Goal: Task Accomplishment & Management: Manage account settings

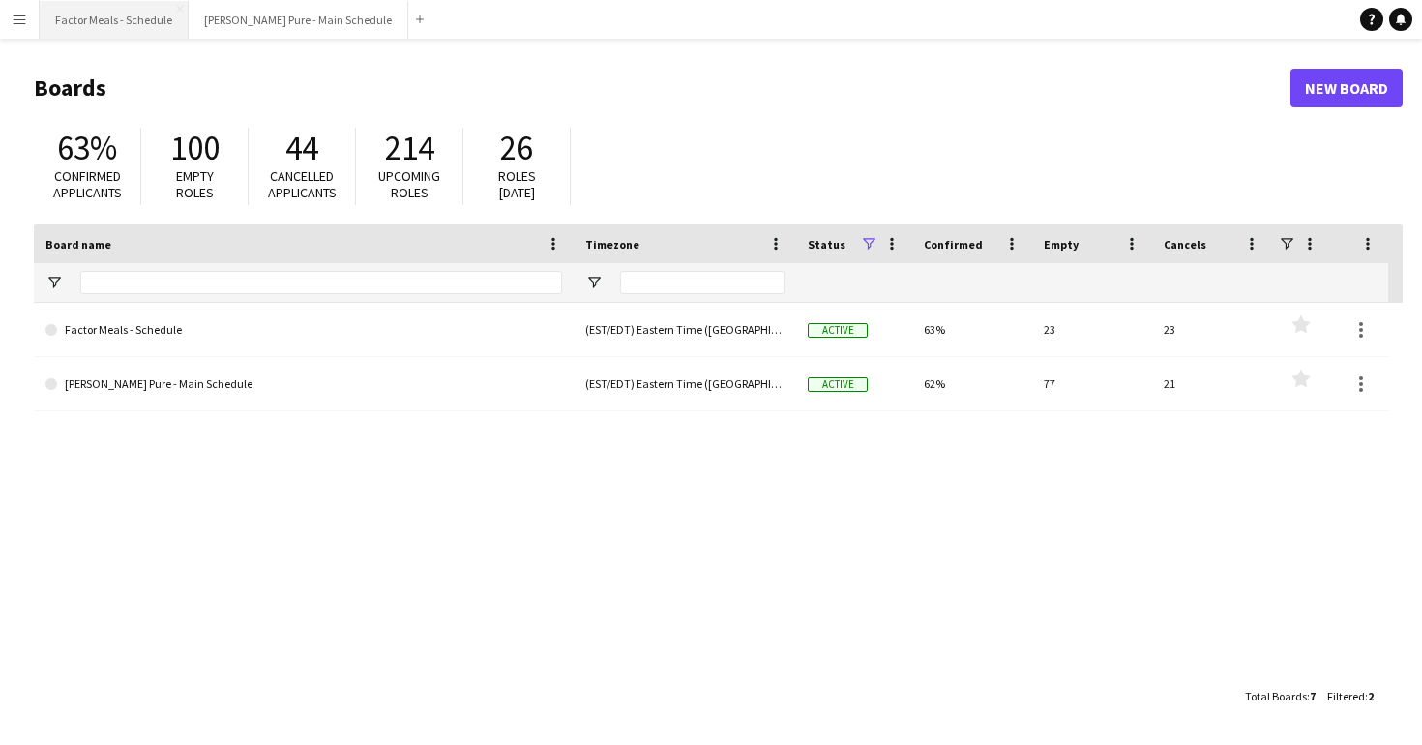
click at [115, 20] on button "Factor Meals - Schedule Close" at bounding box center [114, 20] width 149 height 38
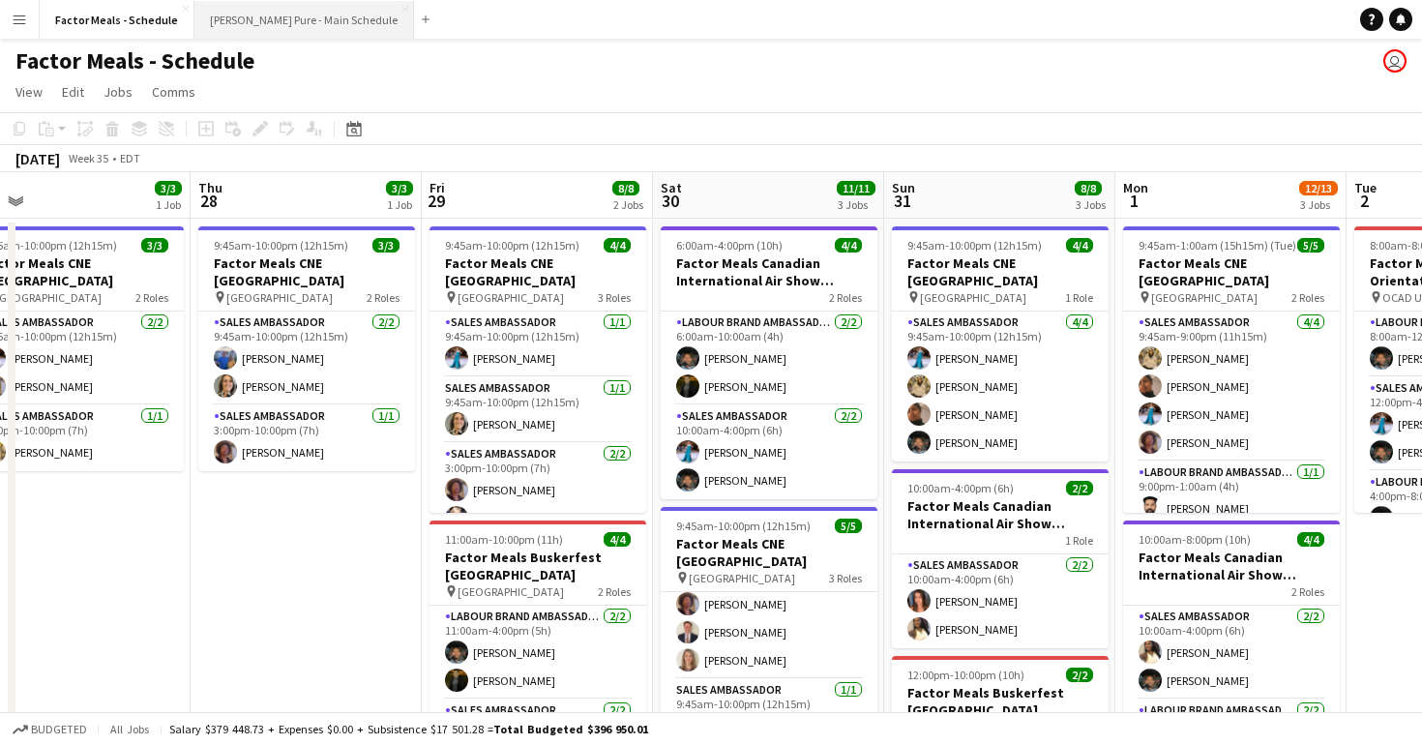
click at [254, 7] on button "[PERSON_NAME] Pure - Main Schedule Close" at bounding box center [304, 20] width 220 height 38
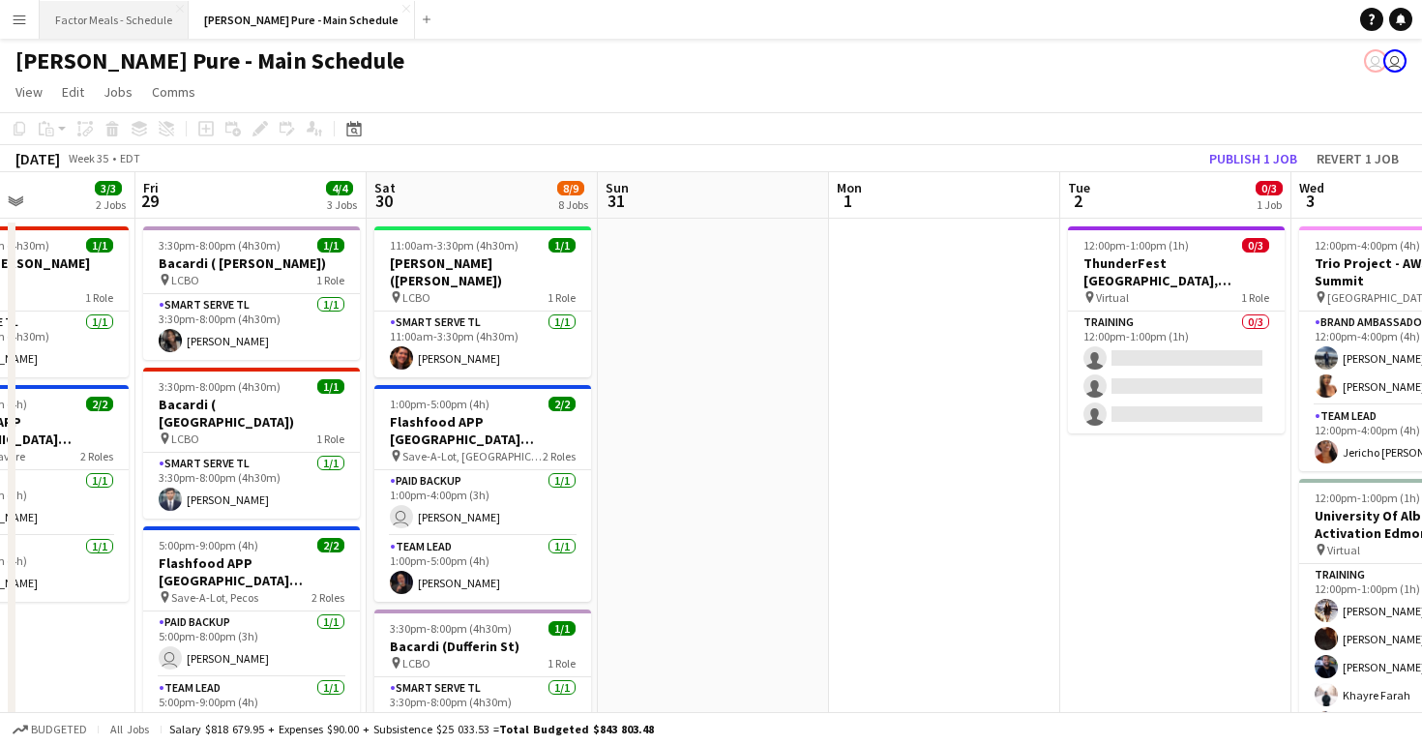
click at [118, 26] on button "Factor Meals - Schedule Close" at bounding box center [114, 20] width 149 height 38
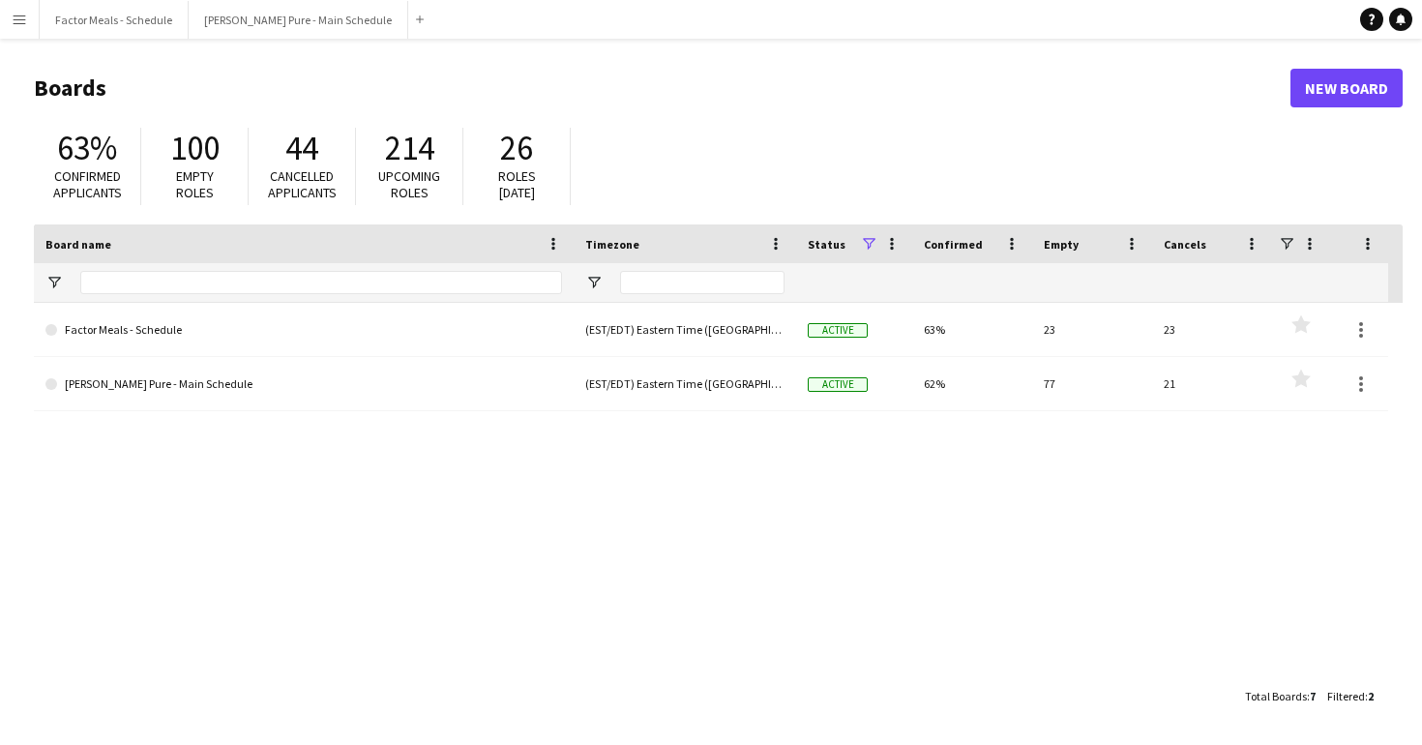
click at [25, 16] on app-icon "Menu" at bounding box center [19, 19] width 15 height 15
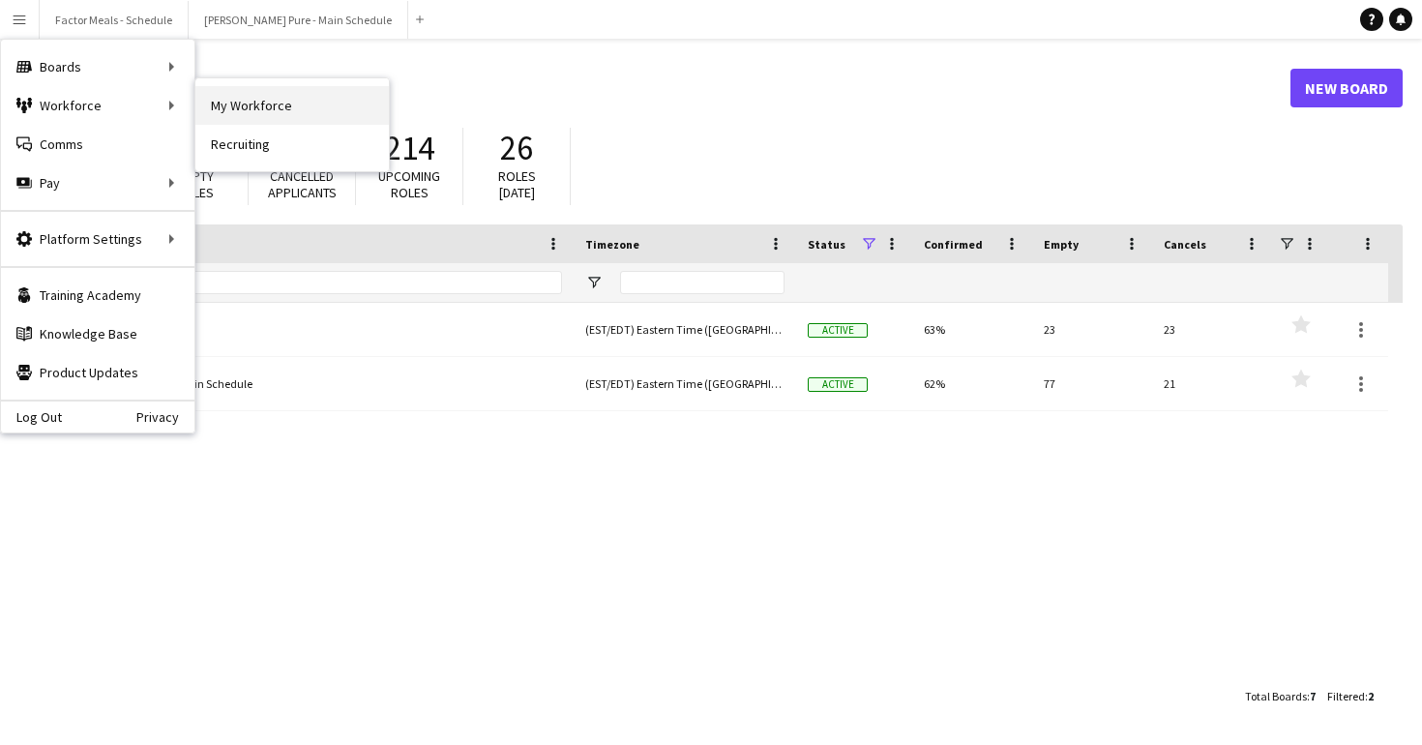
click at [239, 116] on link "My Workforce" at bounding box center [291, 105] width 193 height 39
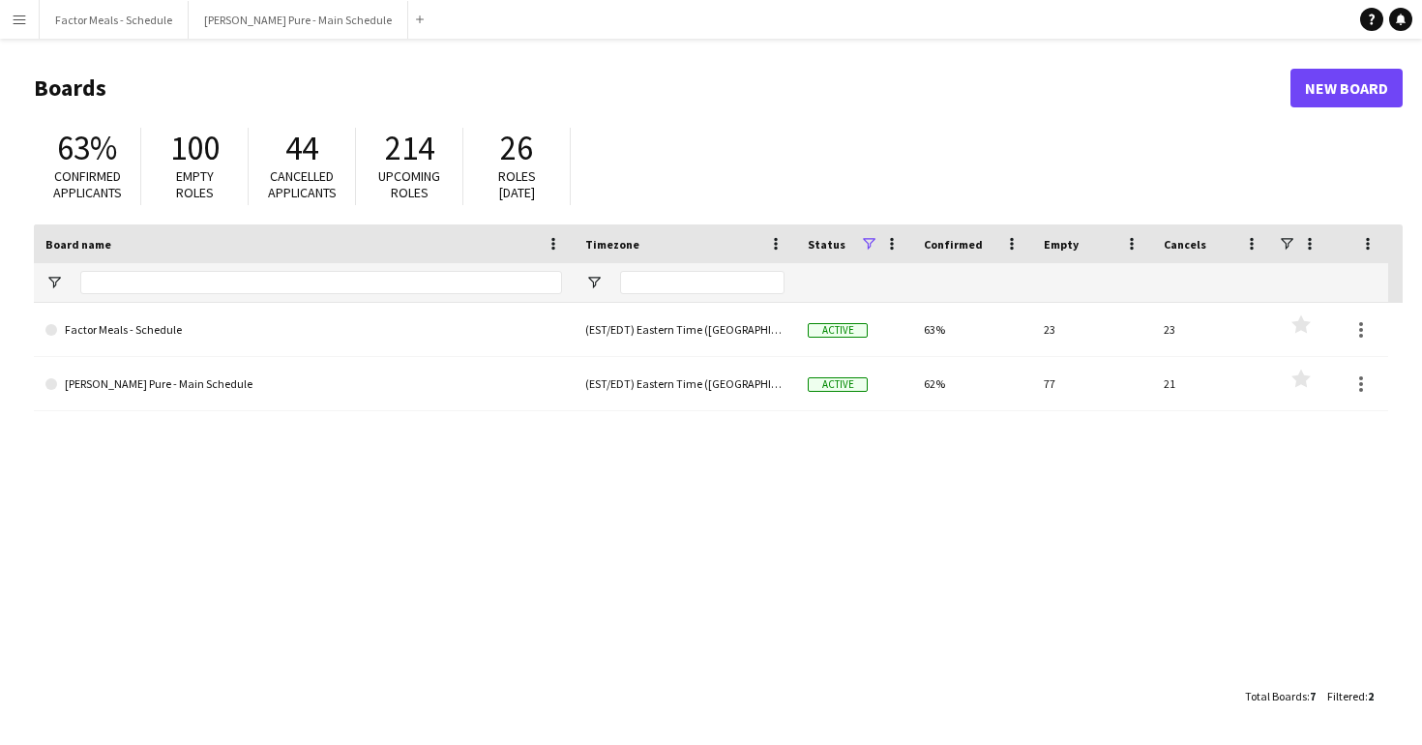
click at [12, 11] on button "Menu" at bounding box center [19, 19] width 39 height 39
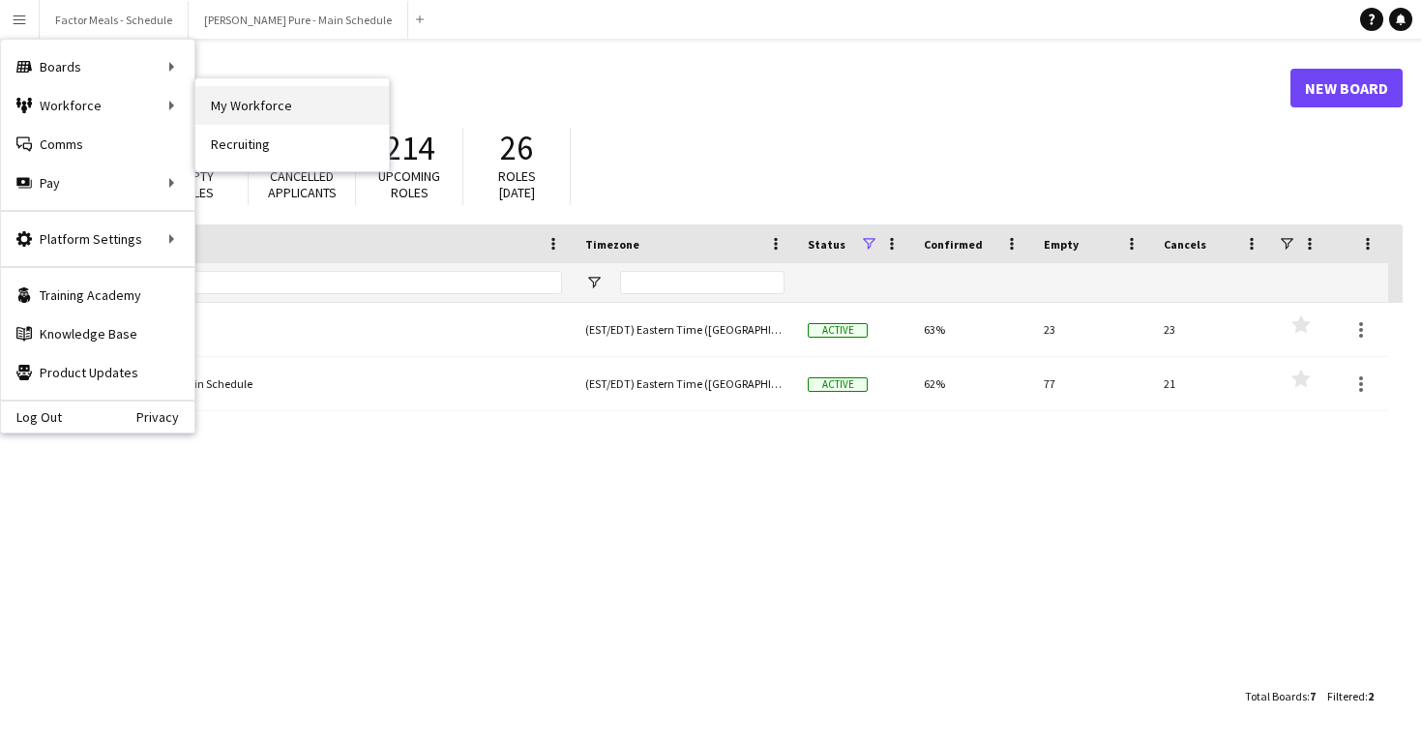
click at [310, 101] on link "My Workforce" at bounding box center [291, 105] width 193 height 39
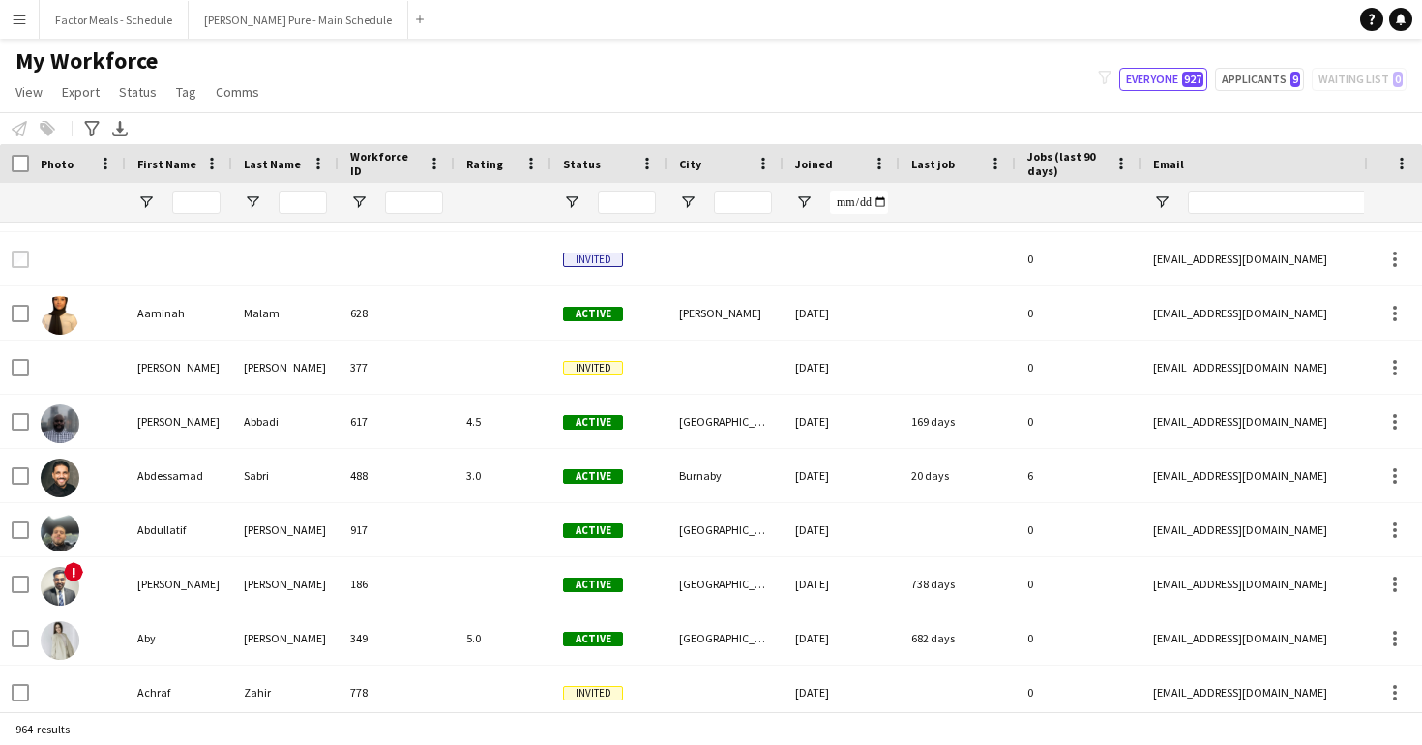
click at [1052, 162] on span "Jobs (last 90 days)" at bounding box center [1066, 163] width 79 height 29
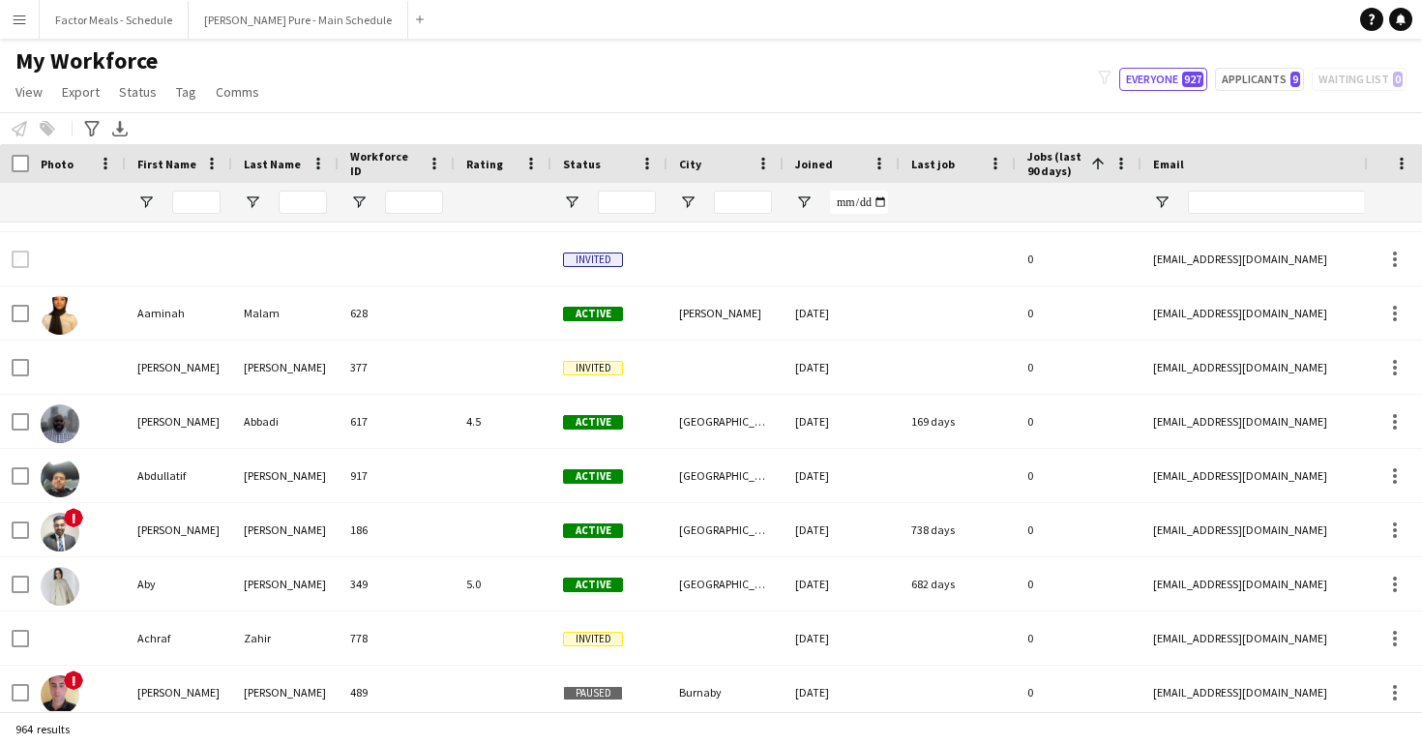
click at [1054, 151] on span "Jobs (last 90 days)" at bounding box center [1055, 163] width 56 height 29
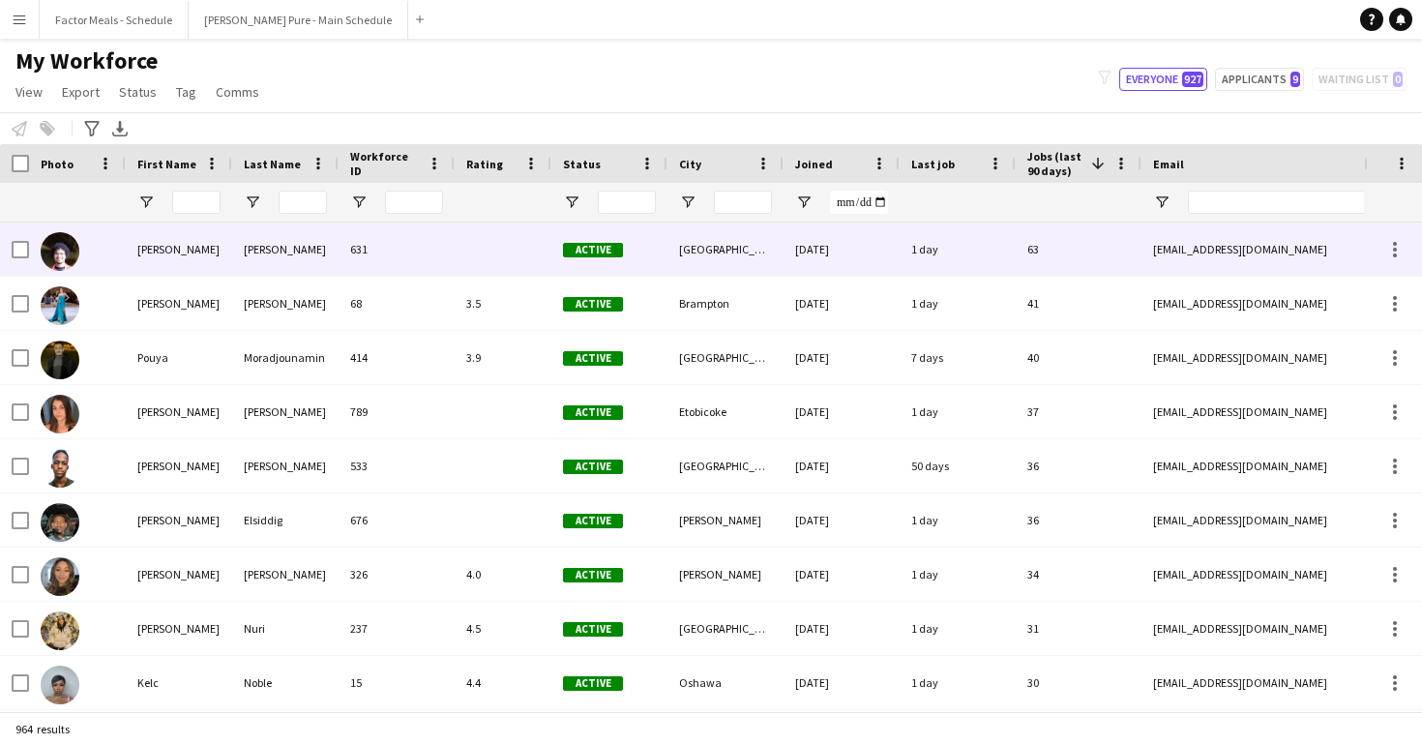
click at [1075, 252] on div "63" at bounding box center [1079, 248] width 126 height 53
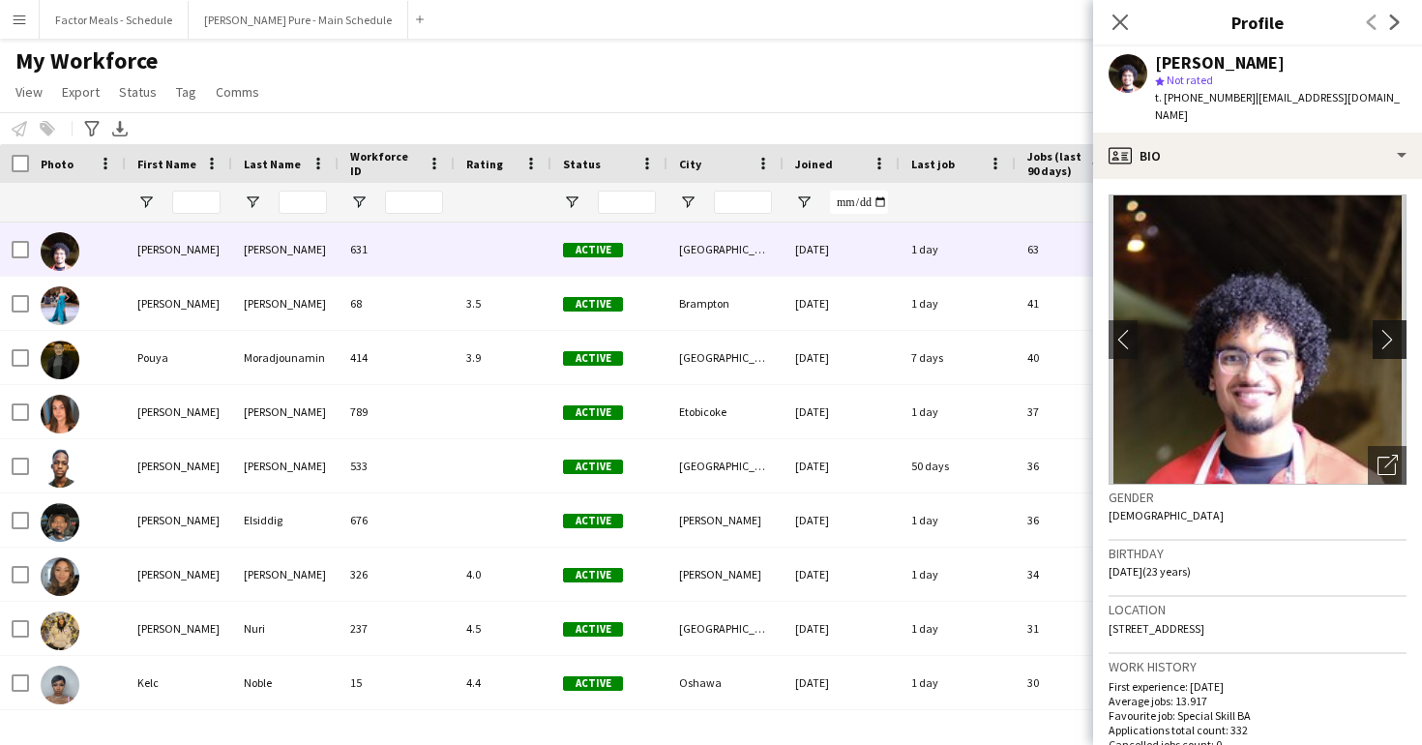
click at [1387, 329] on app-icon "chevron-right" at bounding box center [1393, 339] width 30 height 20
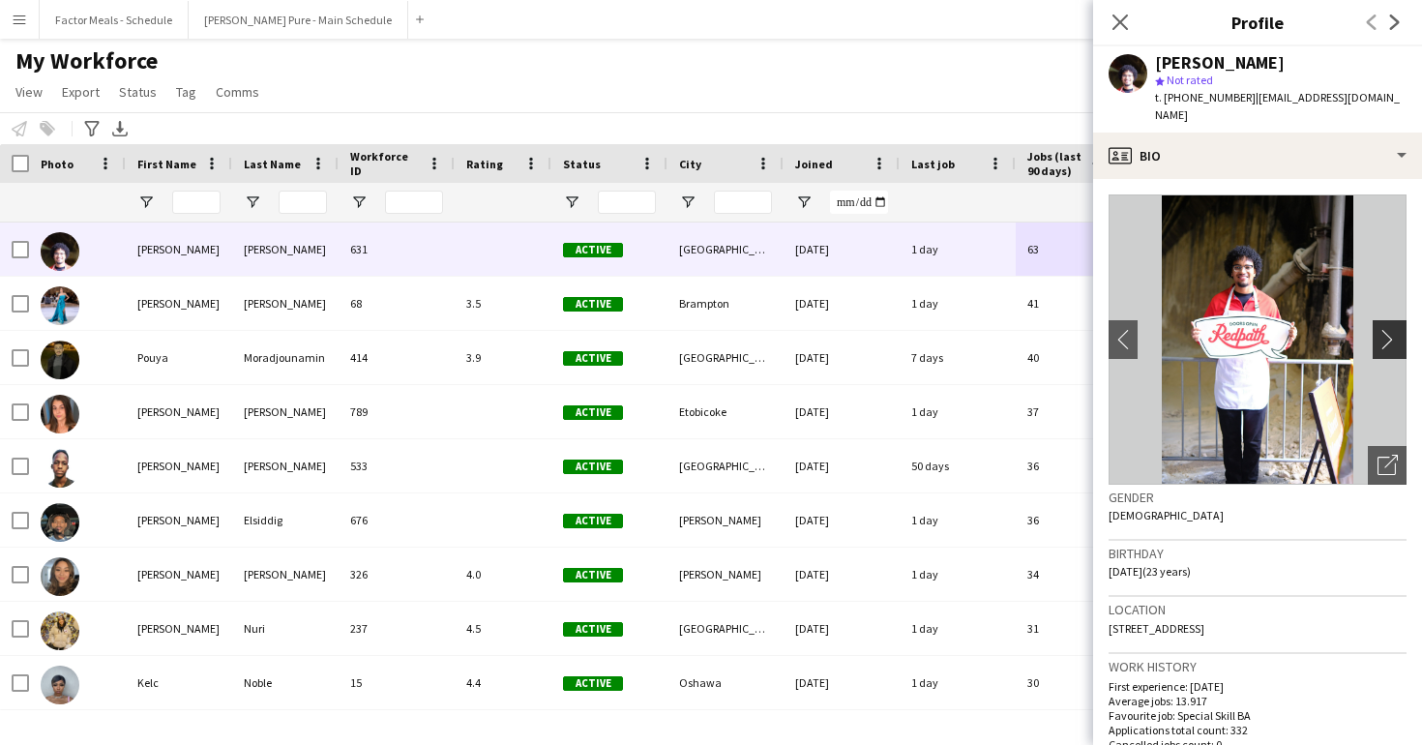
click at [1393, 329] on app-icon "chevron-right" at bounding box center [1393, 339] width 30 height 20
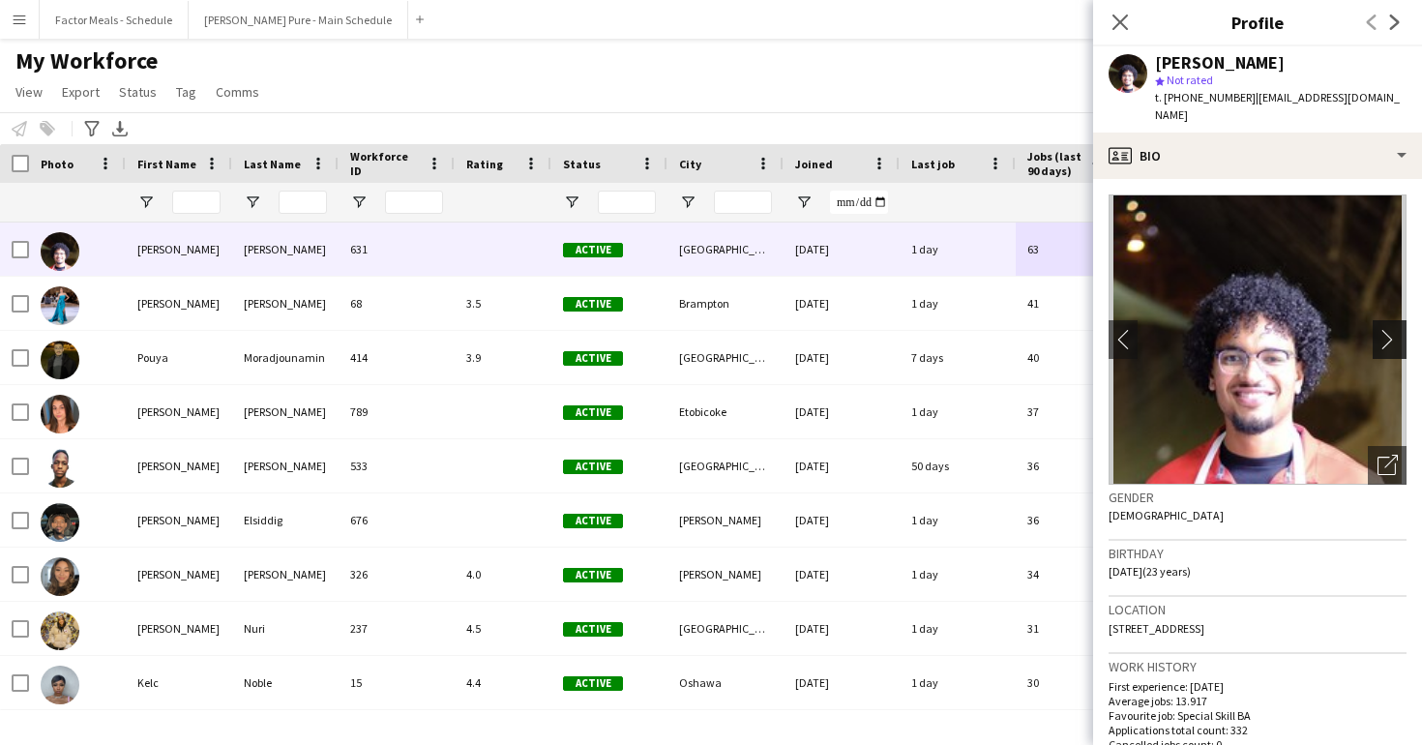
click at [1393, 329] on app-icon "chevron-right" at bounding box center [1393, 339] width 30 height 20
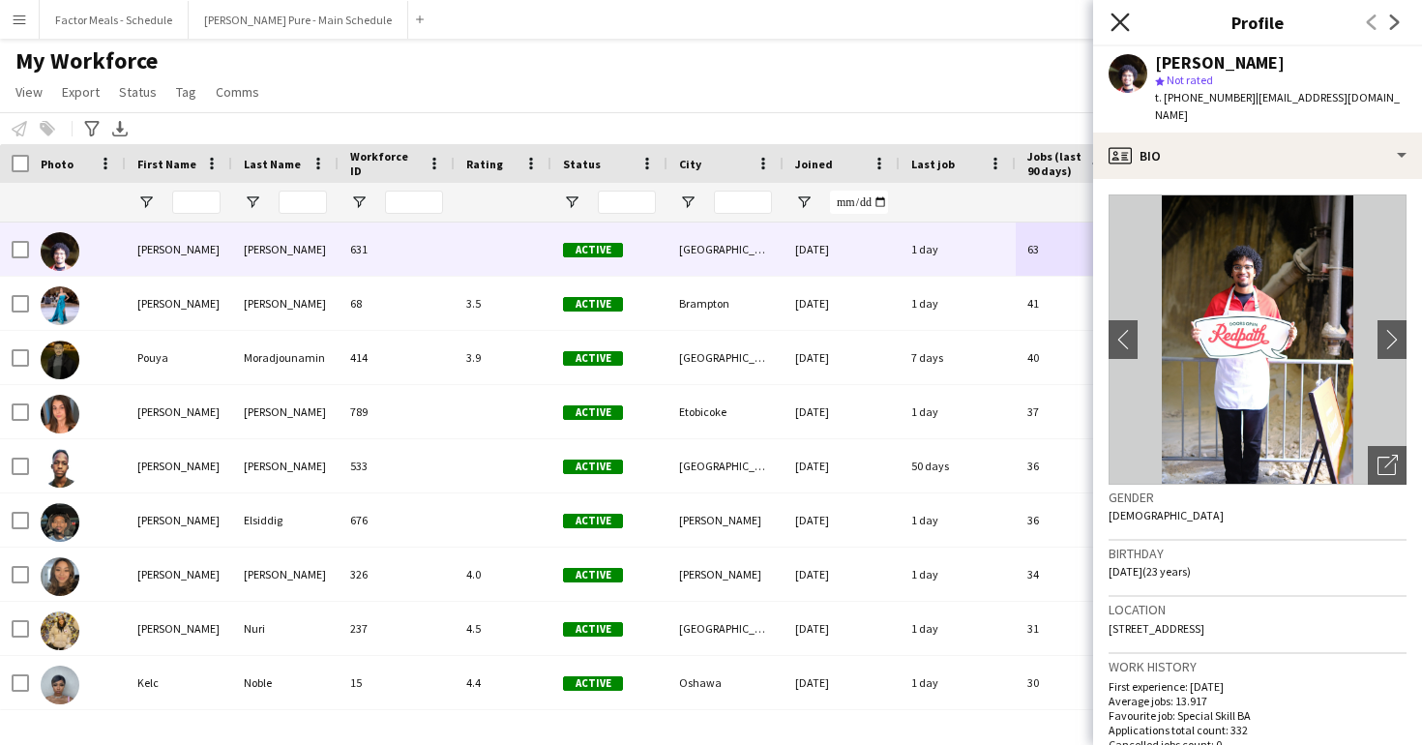
click at [1127, 22] on icon "Close pop-in" at bounding box center [1120, 22] width 18 height 18
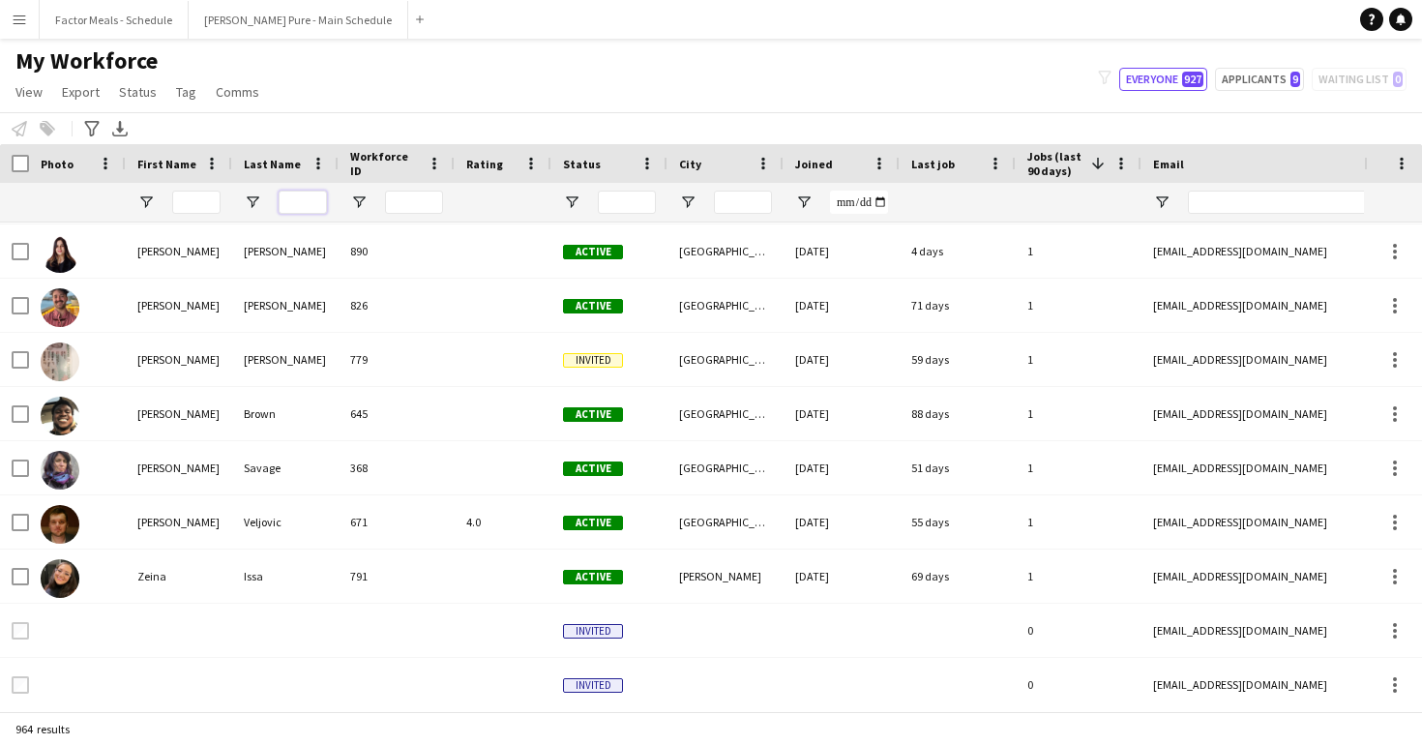
click at [313, 197] on input "Last Name Filter Input" at bounding box center [303, 202] width 48 height 23
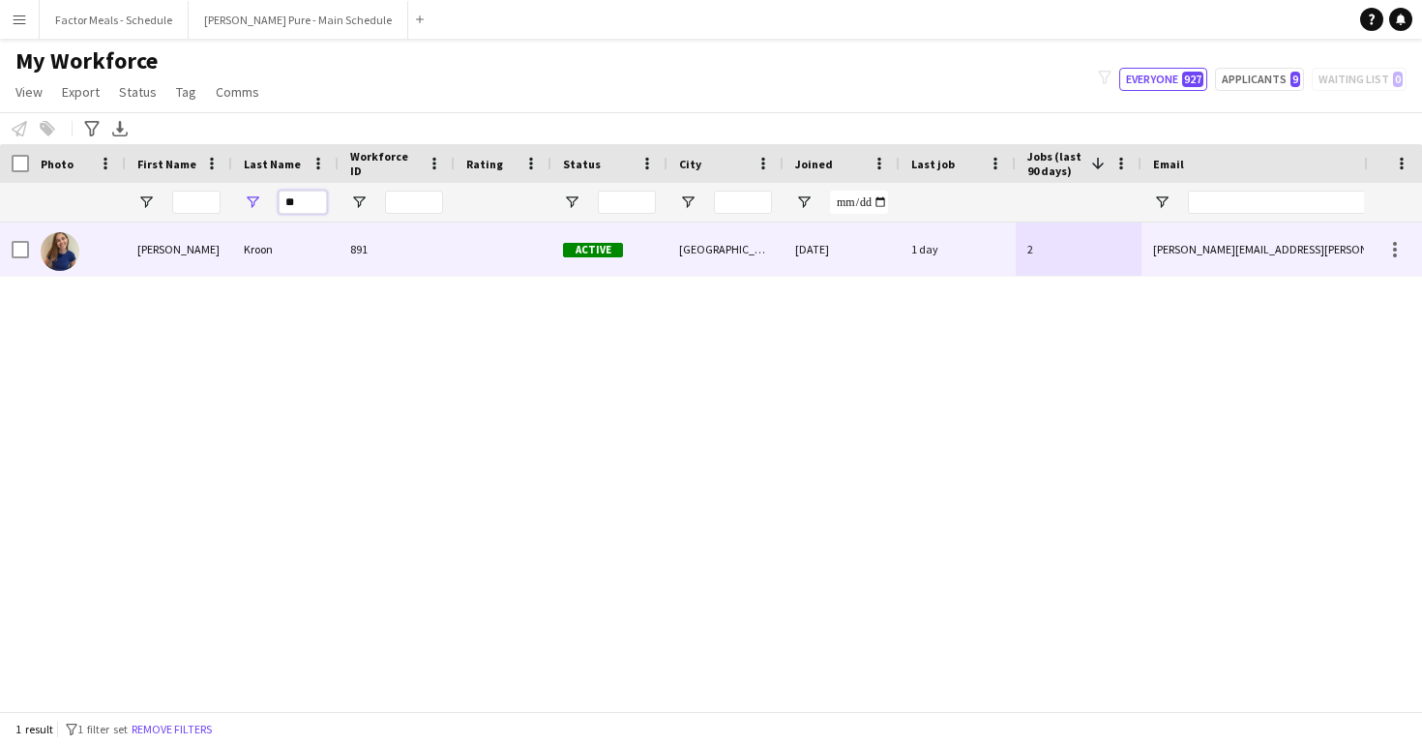
type input "*"
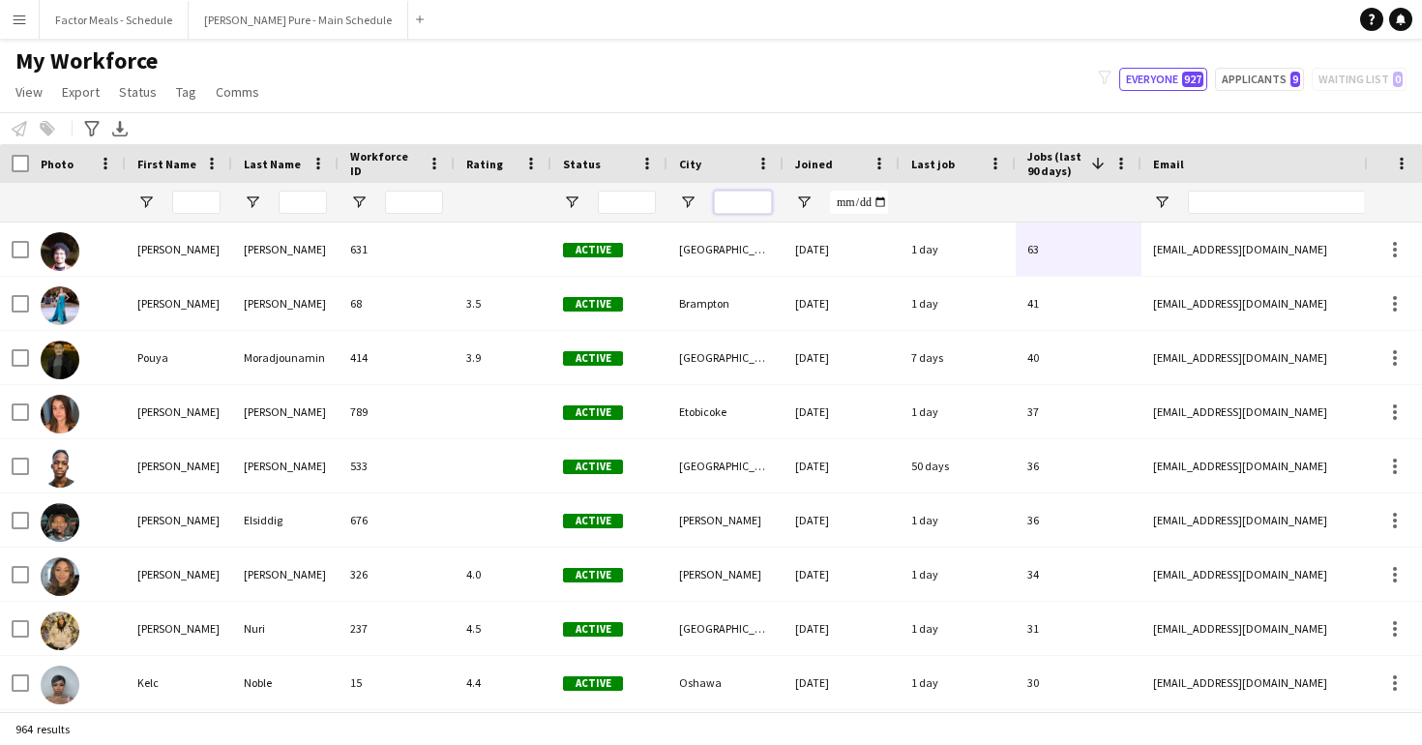
click at [747, 205] on input "City Filter Input" at bounding box center [743, 202] width 58 height 23
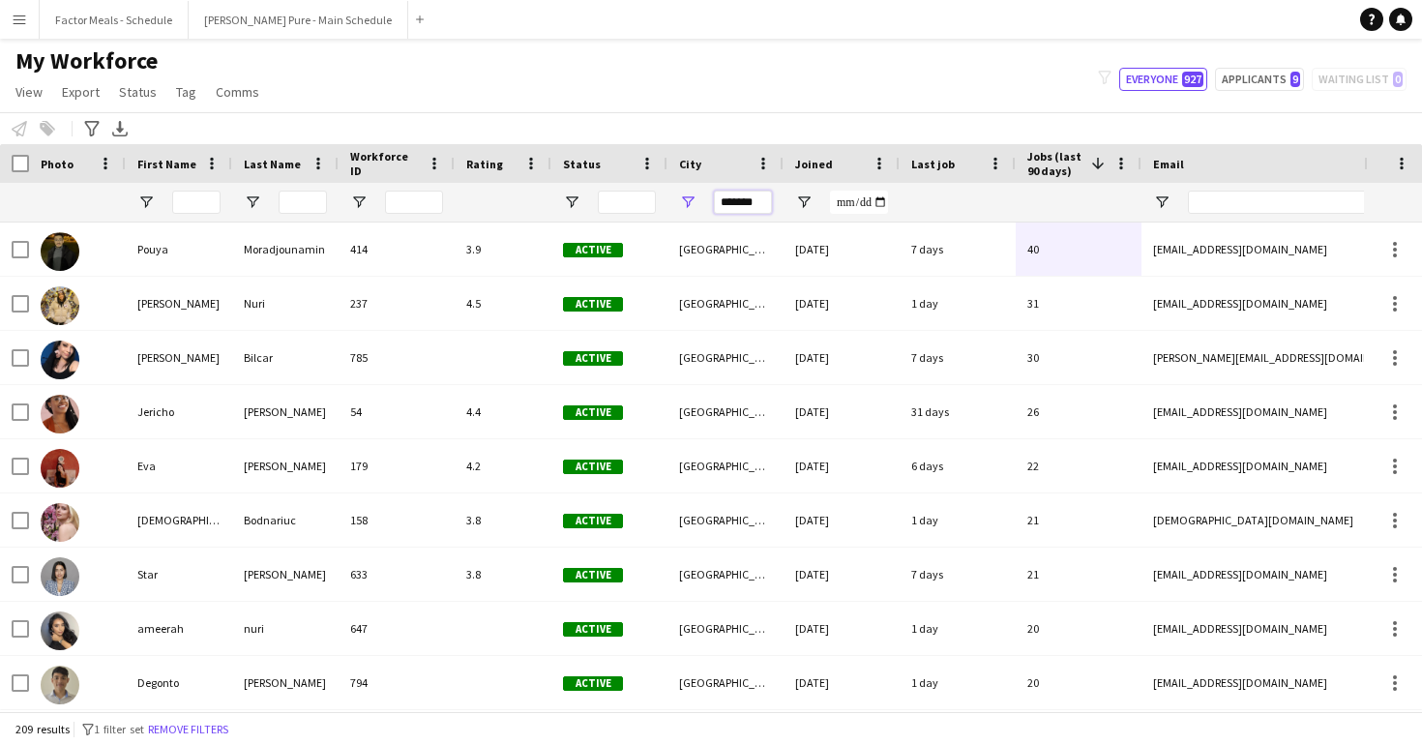
type input "*******"
click at [1101, 196] on div at bounding box center [1078, 202] width 103 height 39
click at [881, 200] on input "Joined Filter Input" at bounding box center [859, 202] width 58 height 23
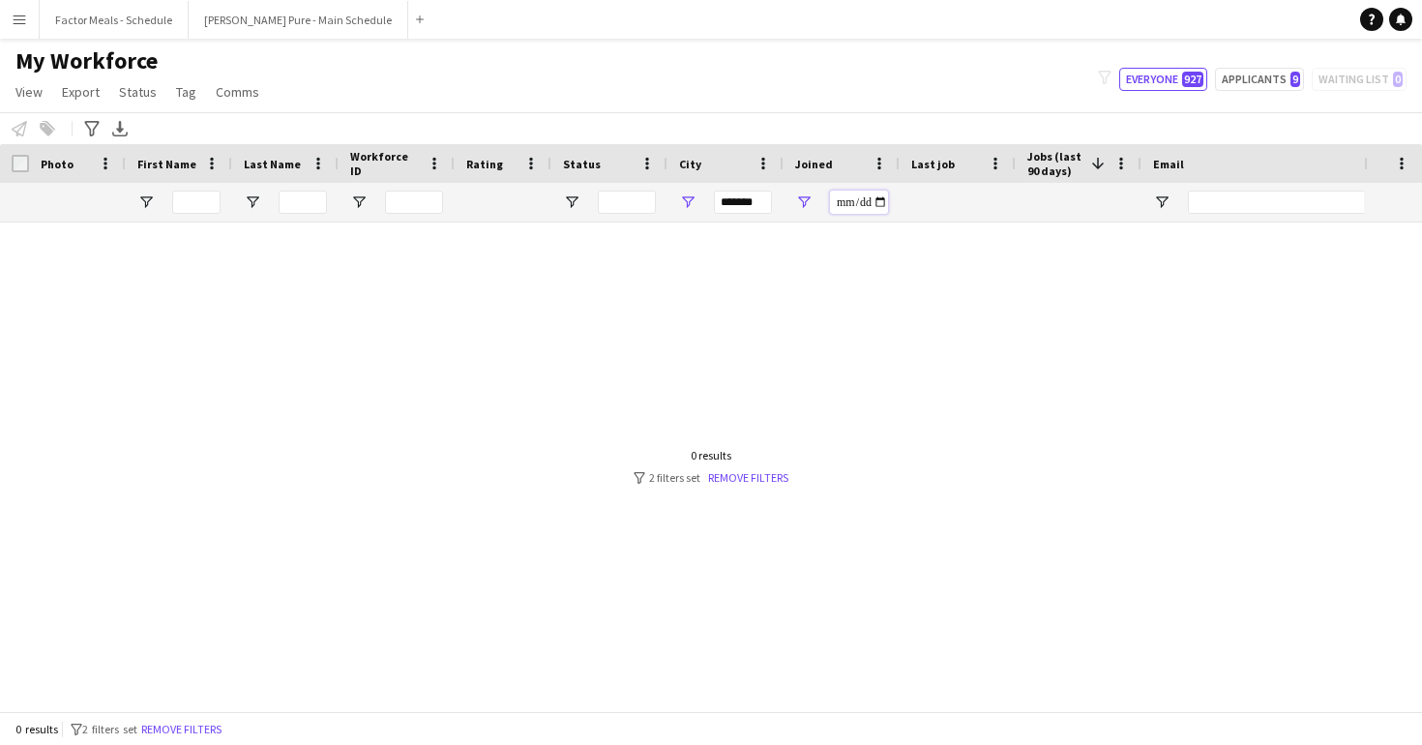
type input "**********"
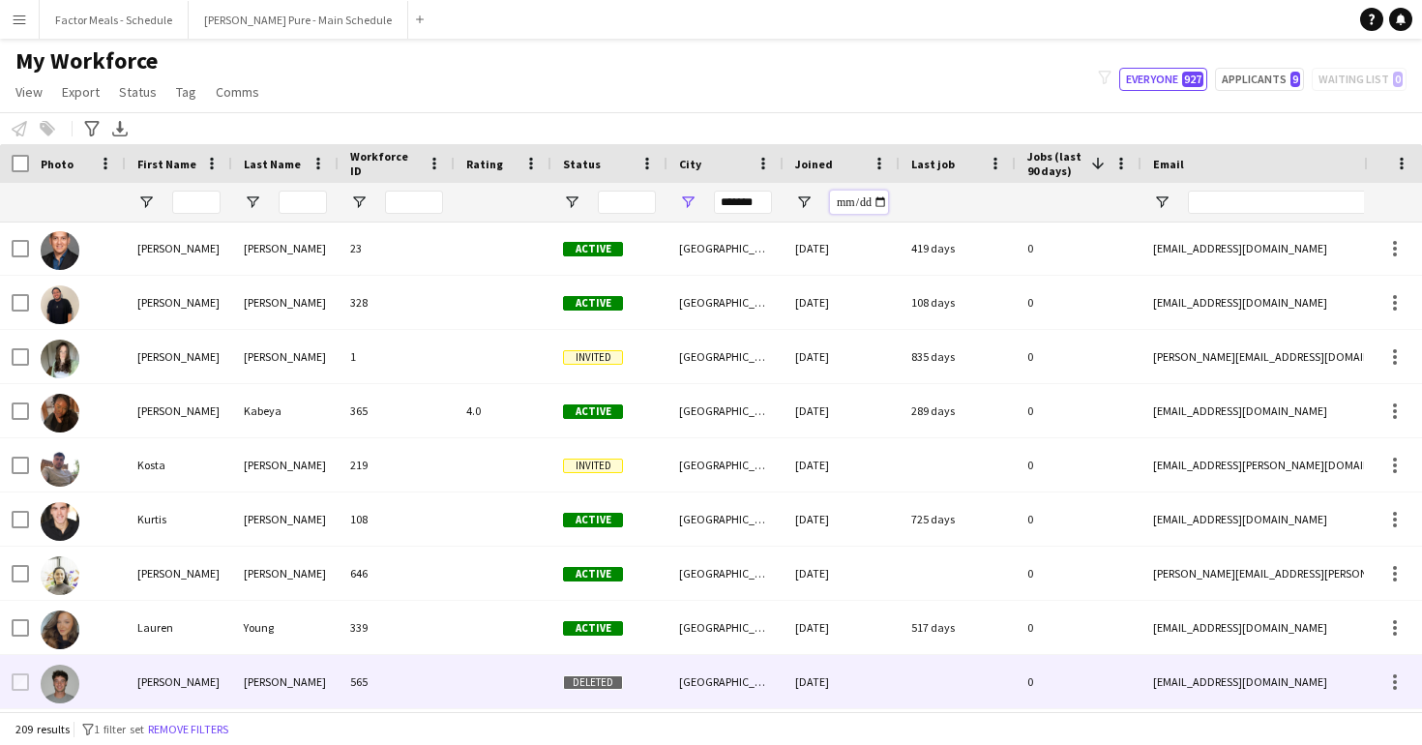
scroll to position [7519, 0]
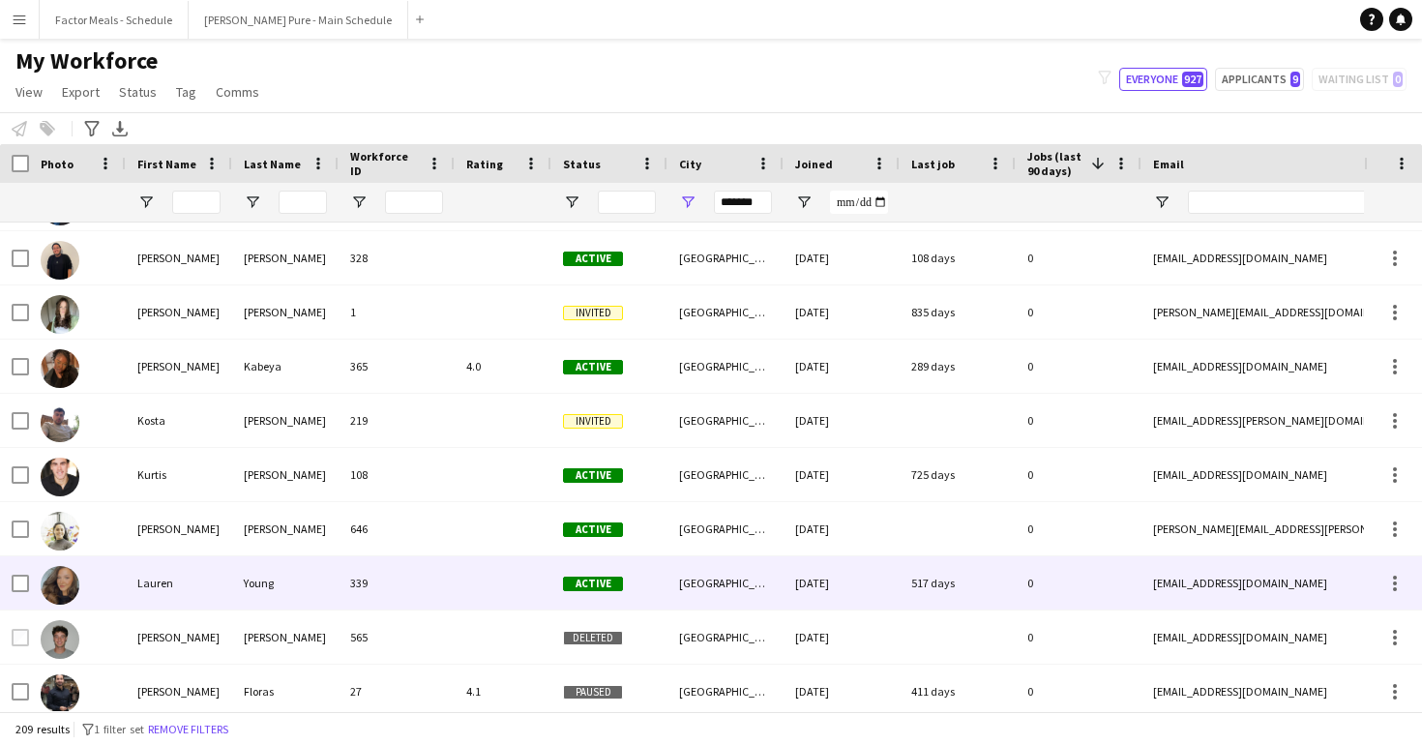
click at [152, 590] on div "Lauren" at bounding box center [179, 582] width 106 height 53
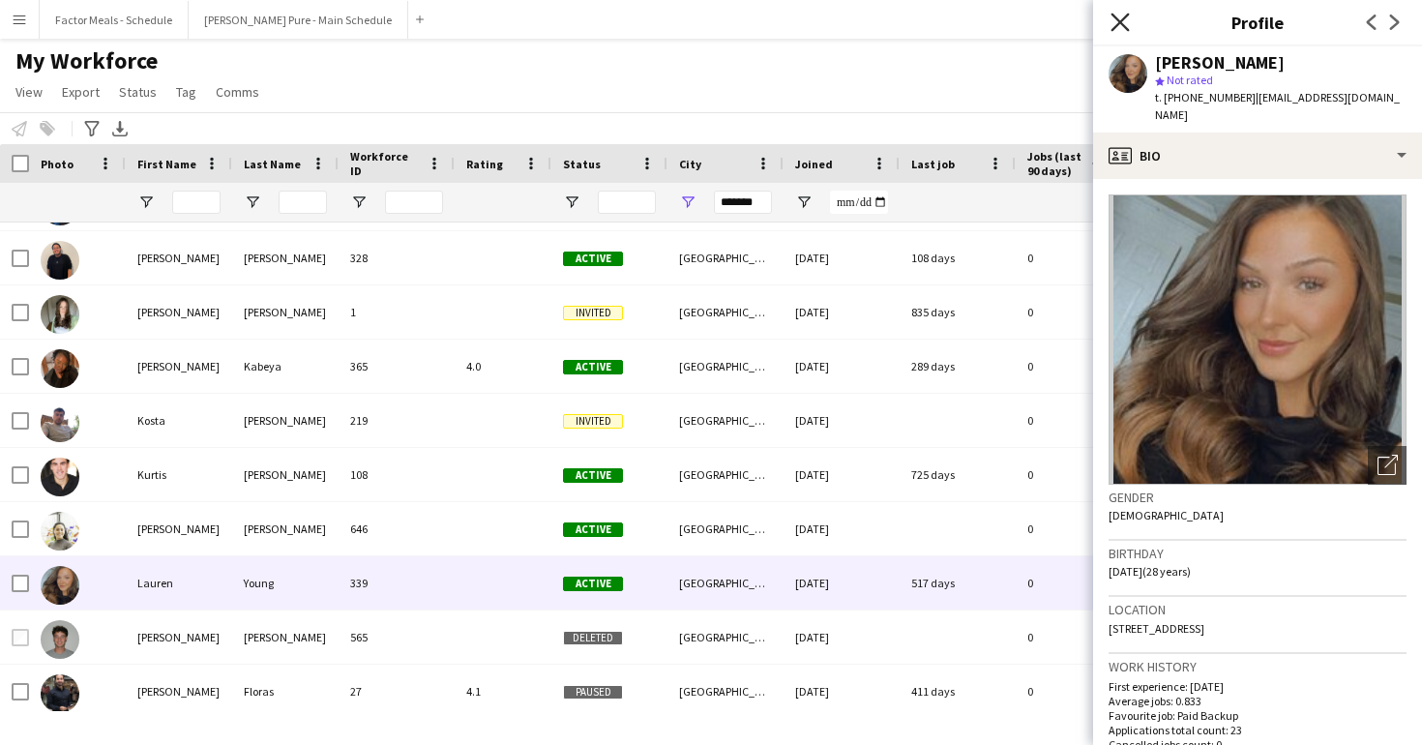
click at [1117, 25] on icon at bounding box center [1120, 22] width 18 height 18
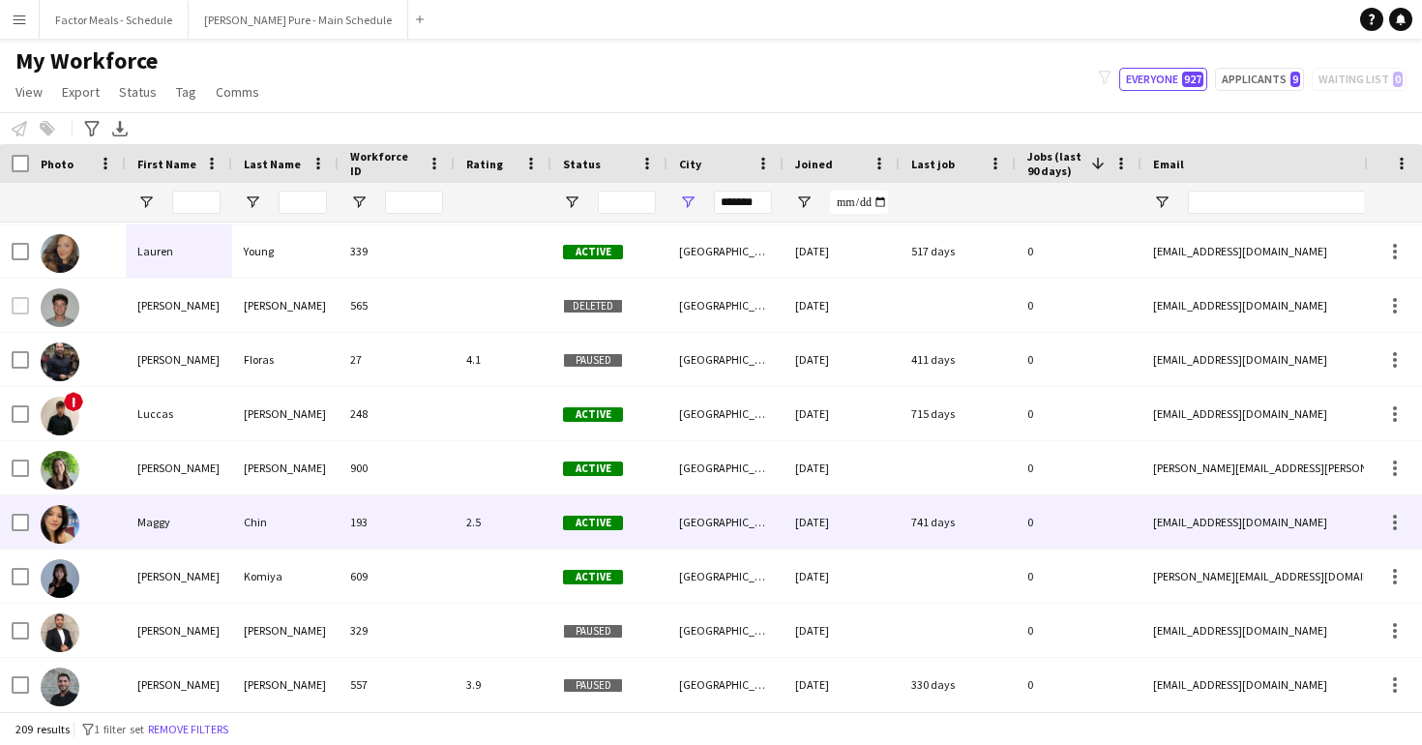
scroll to position [7855, 0]
